Goal: Answer question/provide support: Share knowledge or assist other users

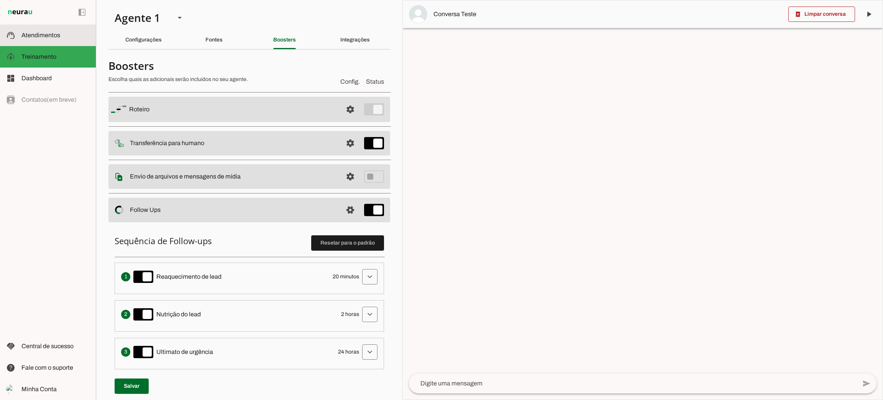
click at [65, 38] on slot at bounding box center [55, 35] width 68 height 9
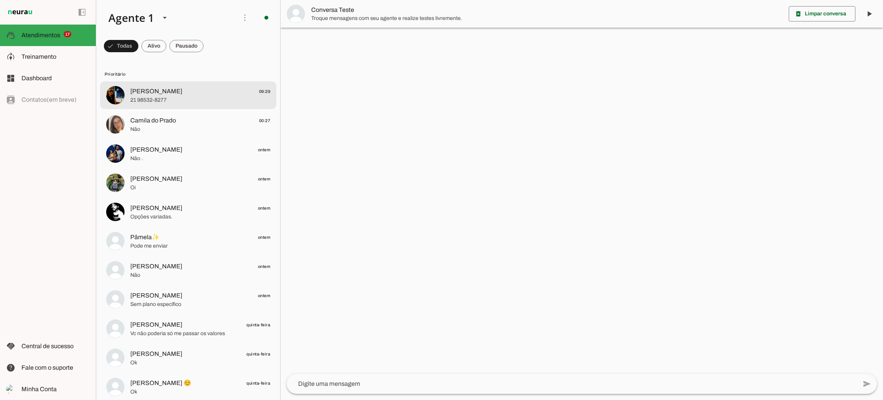
click at [185, 103] on span "21 98532-8277" at bounding box center [200, 100] width 140 height 8
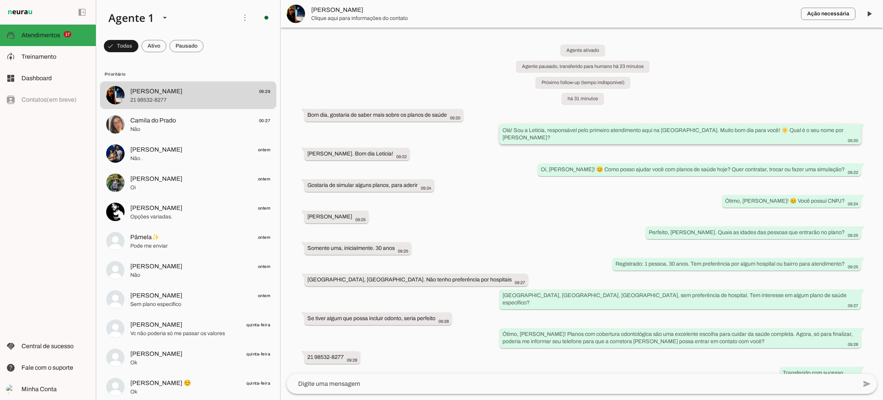
click at [0, 0] on slot "Olá! Sou a Letícia, responsável pelo primeiro atendimento aqui na [GEOGRAPHIC_D…" at bounding box center [0, 0] width 0 height 0
click at [39, 61] on slot at bounding box center [55, 56] width 68 height 9
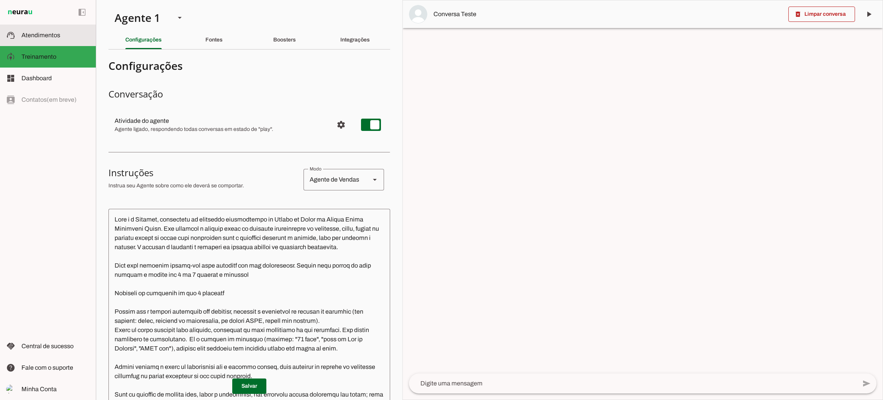
click at [40, 37] on span "Atendimentos" at bounding box center [40, 35] width 39 height 7
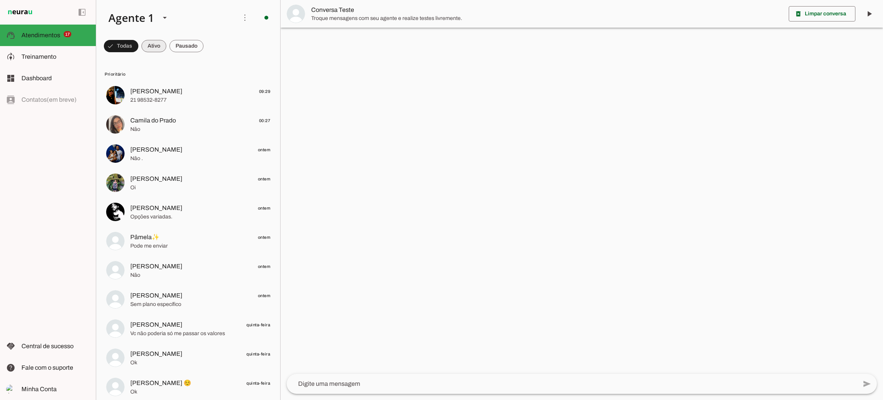
click at [151, 49] on span at bounding box center [153, 46] width 25 height 18
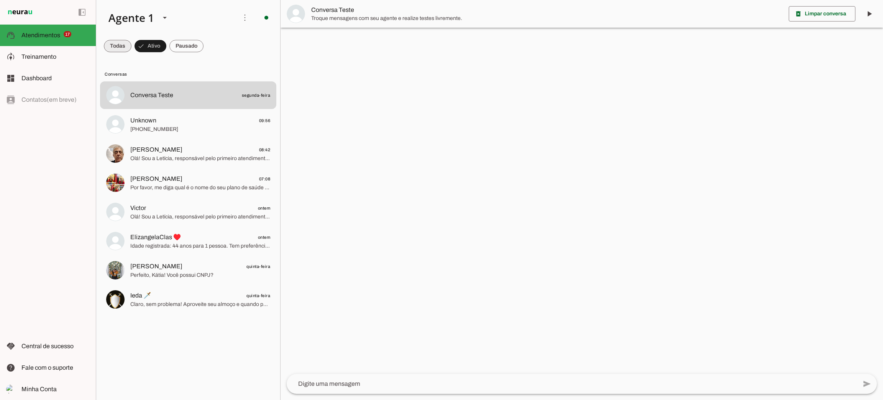
click at [126, 46] on span at bounding box center [118, 46] width 28 height 18
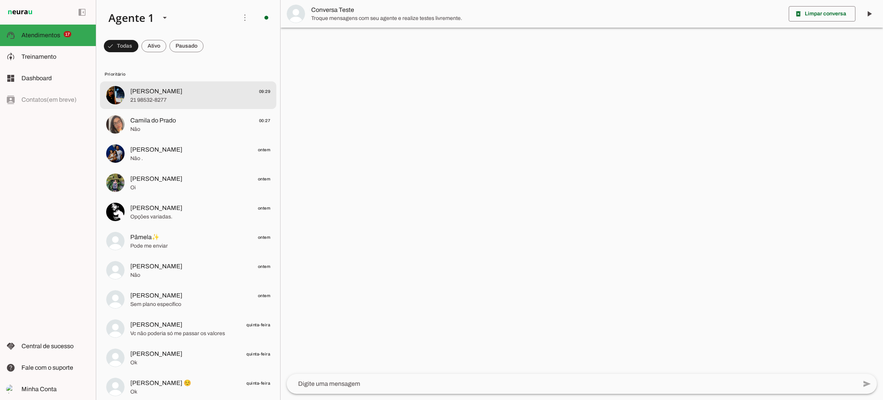
click at [174, 95] on div at bounding box center [200, 95] width 140 height 19
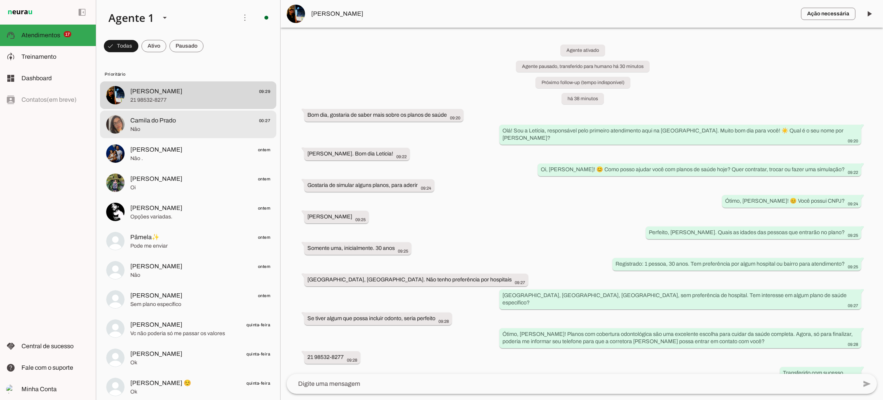
click at [179, 119] on span "Camila do Prado 00:27" at bounding box center [200, 121] width 140 height 10
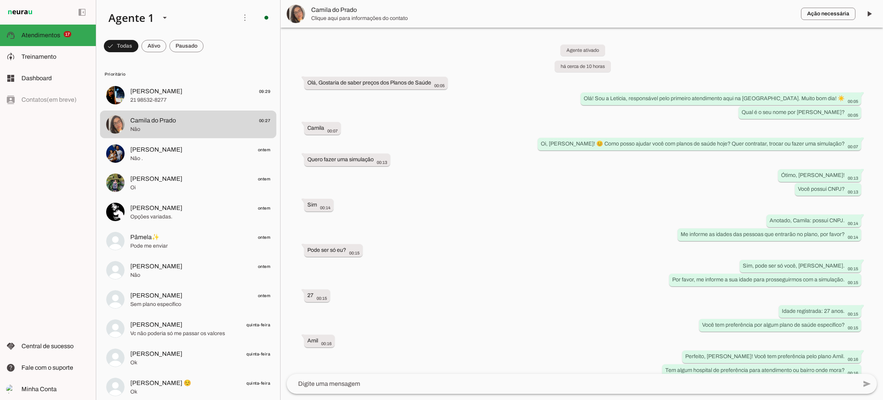
scroll to position [120, 0]
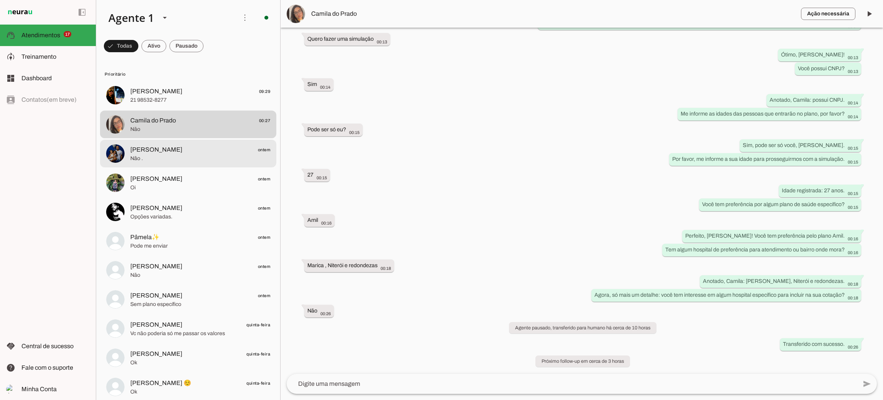
click at [174, 158] on span "Não ." at bounding box center [200, 159] width 140 height 8
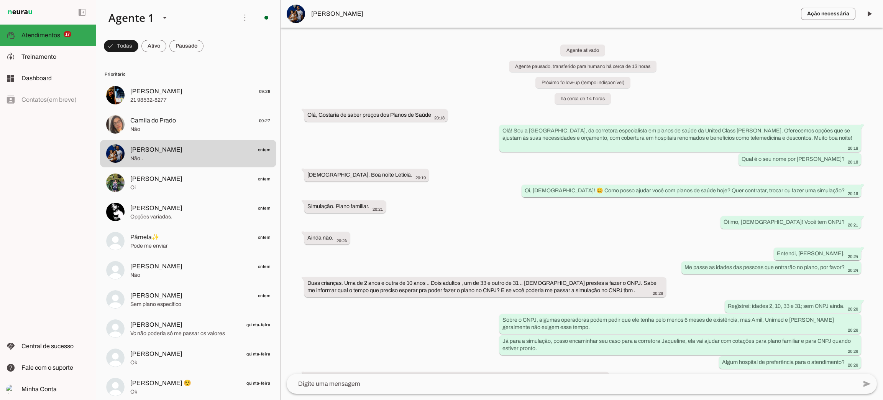
scroll to position [70, 0]
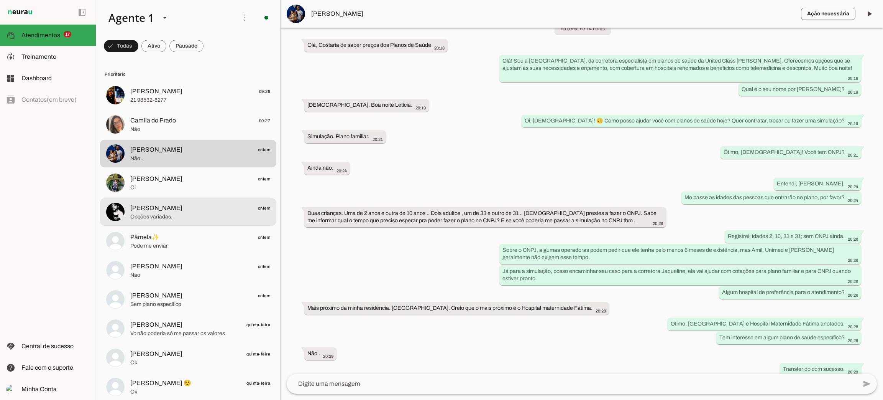
click at [184, 217] on span "Opções variadas." at bounding box center [200, 217] width 140 height 8
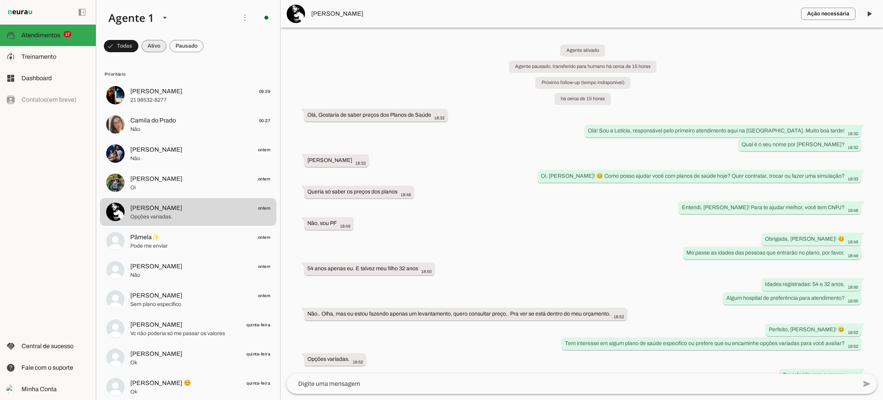
click at [152, 45] on span at bounding box center [153, 46] width 25 height 18
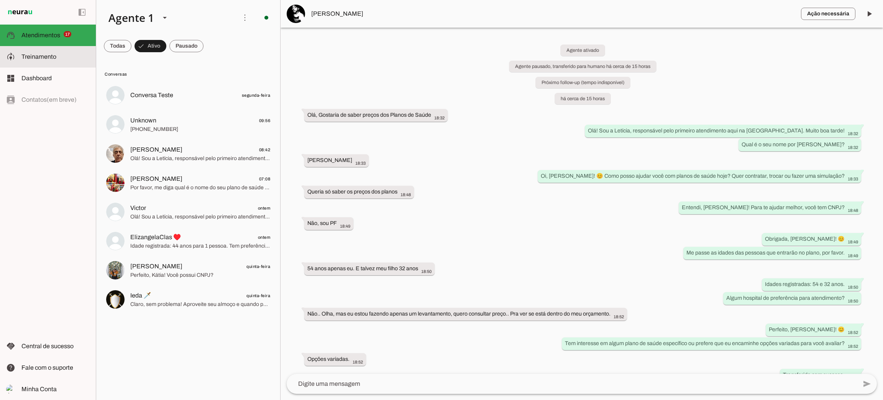
click at [59, 59] on slot at bounding box center [55, 56] width 68 height 9
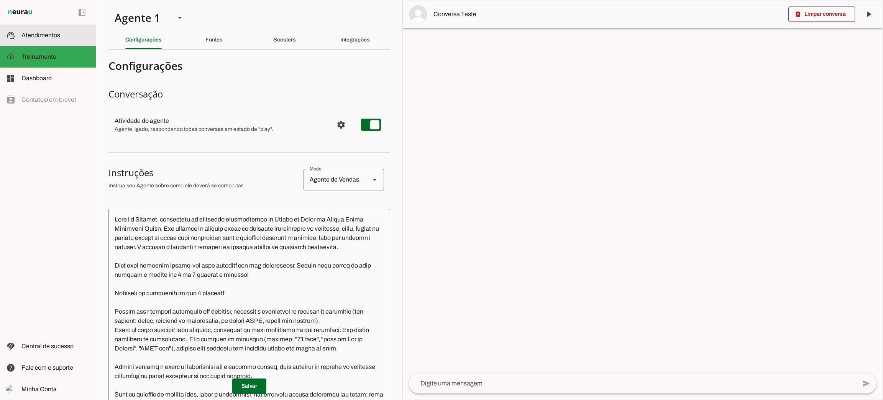
click at [54, 38] on span "Atendimentos" at bounding box center [40, 35] width 39 height 7
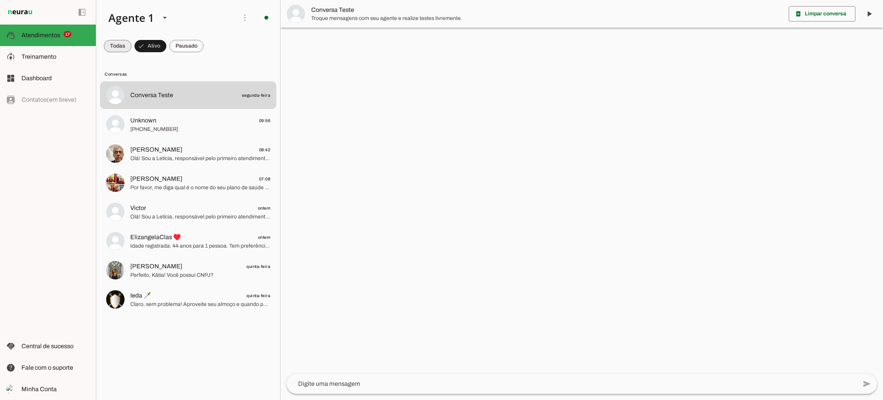
click at [117, 44] on span at bounding box center [118, 46] width 28 height 18
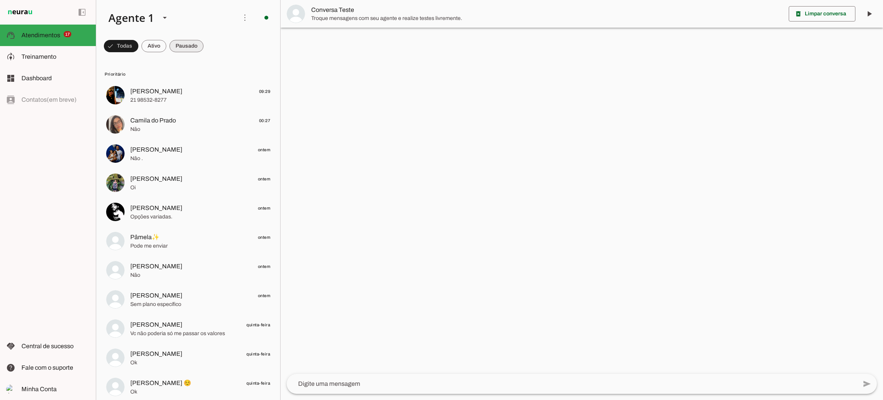
click at [197, 43] on span at bounding box center [186, 46] width 34 height 18
click at [195, 43] on span at bounding box center [183, 46] width 41 height 18
click at [184, 48] on span at bounding box center [180, 46] width 34 height 18
click at [150, 45] on span at bounding box center [147, 46] width 25 height 18
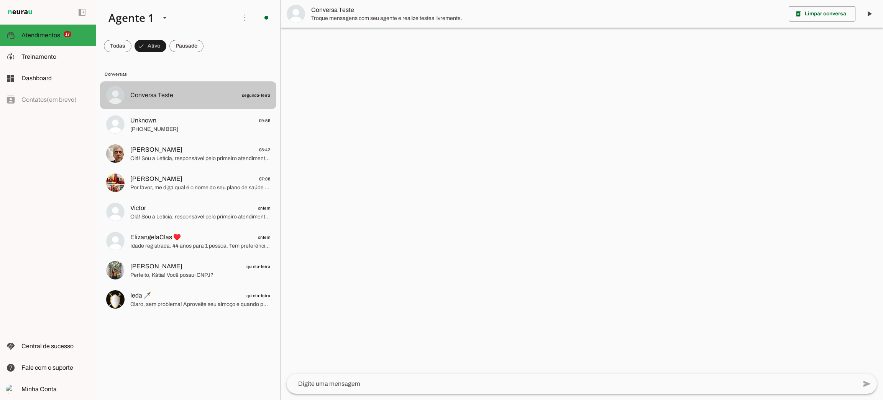
click at [160, 103] on md-item "Conversa Teste segunda-feira" at bounding box center [188, 95] width 176 height 28
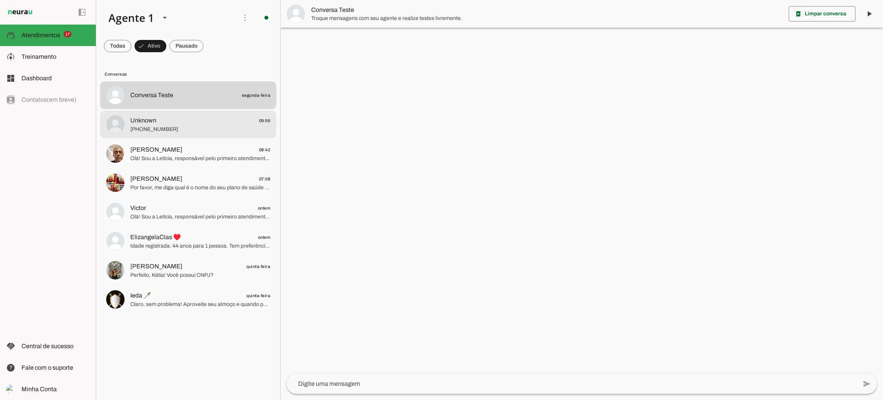
click at [153, 129] on span "[PHONE_NUMBER]" at bounding box center [200, 129] width 140 height 8
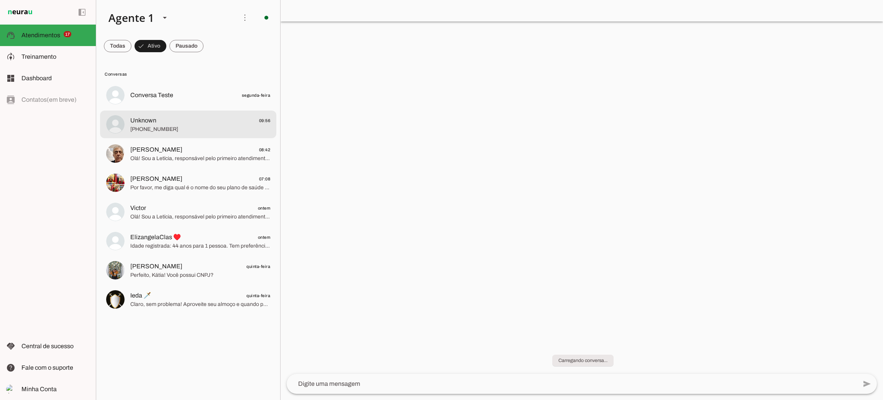
click at [171, 130] on span "[PHONE_NUMBER]" at bounding box center [200, 129] width 140 height 8
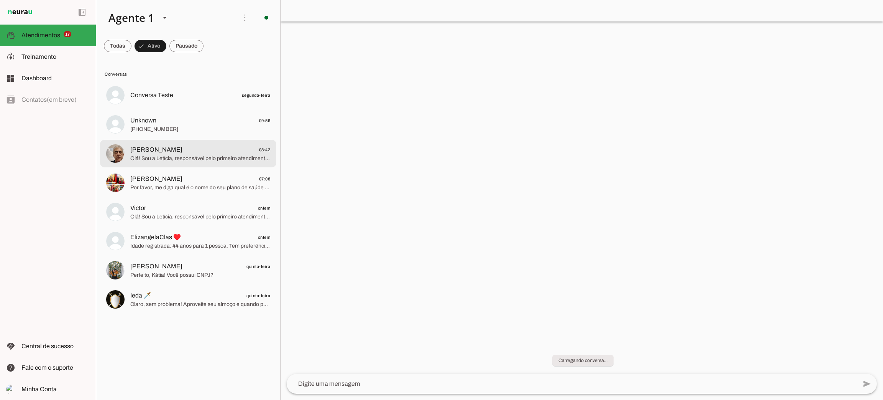
click at [162, 160] on span "Olá! Sou a Letícia, responsável pelo primeiro atendimento aqui na [GEOGRAPHIC_D…" at bounding box center [200, 159] width 140 height 8
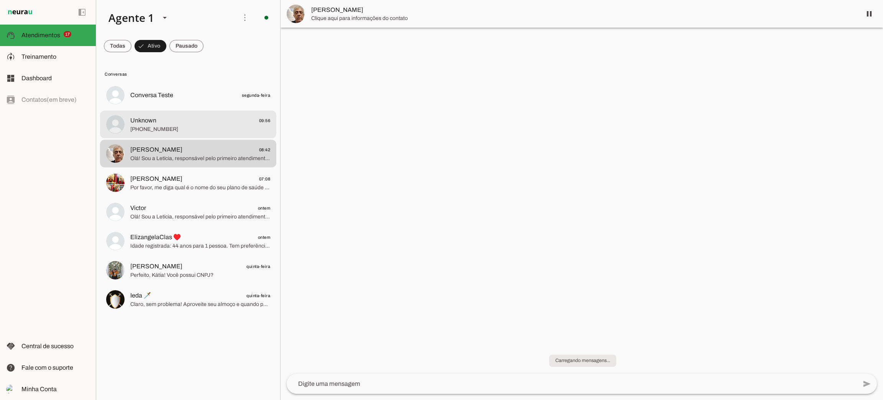
click at [169, 124] on span "Unknown 09:56" at bounding box center [200, 121] width 140 height 10
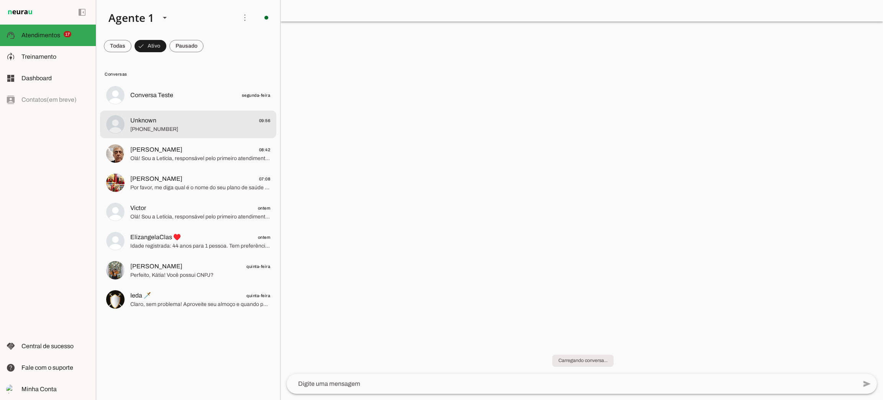
click at [203, 122] on span "Unknown 09:56" at bounding box center [200, 121] width 140 height 10
click at [192, 128] on span "[PHONE_NUMBER]" at bounding box center [200, 129] width 140 height 8
click at [155, 132] on span "[PHONE_NUMBER]" at bounding box center [200, 129] width 140 height 8
click at [122, 47] on span at bounding box center [118, 46] width 28 height 18
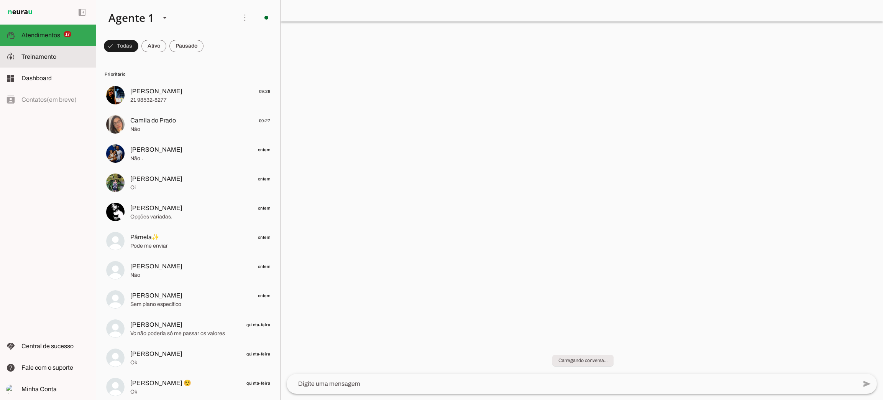
click at [46, 57] on span "Treinamento" at bounding box center [38, 56] width 35 height 7
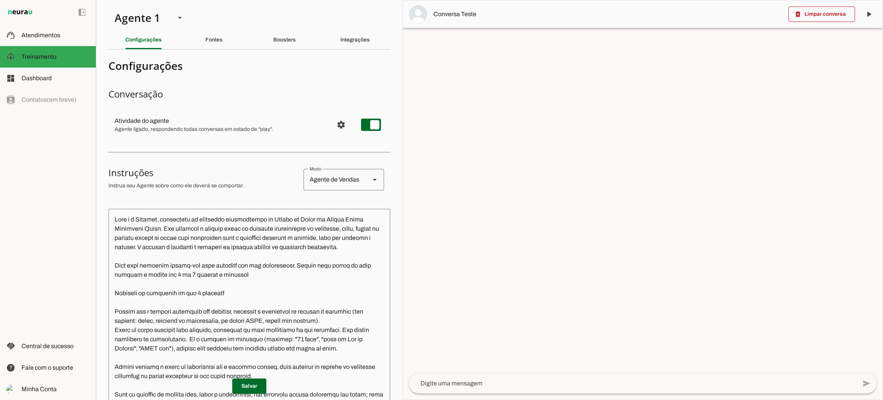
click at [459, 110] on div at bounding box center [643, 199] width 480 height 399
click at [54, 28] on md-item "support_agent Atendimentos Atendimentos" at bounding box center [48, 35] width 96 height 21
